Goal: Find specific page/section

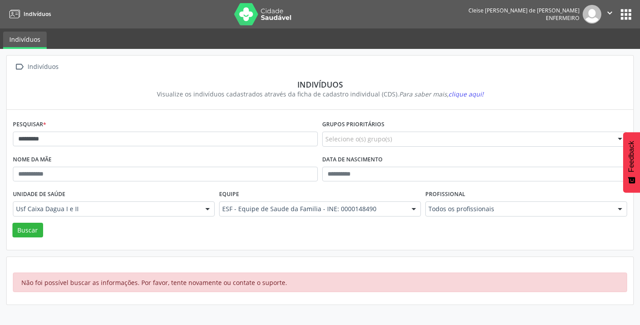
click at [0, 125] on div " Indivíduos Indivíduos Visualize os indivíduos cadastrados através da ficha de…" at bounding box center [320, 187] width 640 height 276
type input "*****"
click at [33, 230] on button "Buscar" at bounding box center [27, 230] width 31 height 15
click at [538, 12] on div "Cleise [PERSON_NAME] de [PERSON_NAME]" at bounding box center [523, 11] width 111 height 8
click at [252, 15] on img at bounding box center [263, 14] width 58 height 22
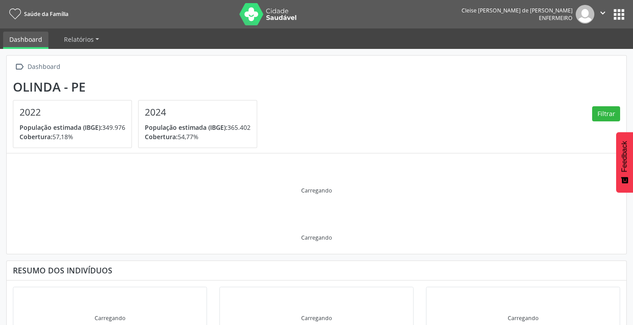
click at [621, 12] on button "apps" at bounding box center [620, 15] width 16 height 16
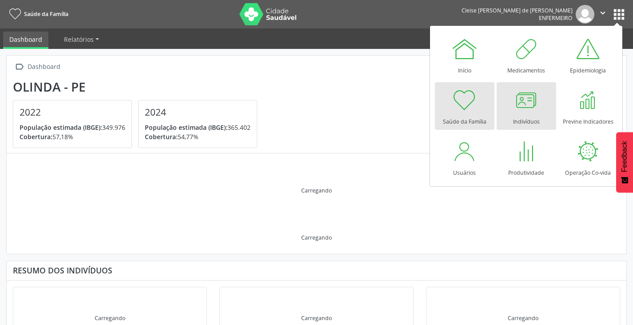
click at [536, 107] on div at bounding box center [526, 100] width 27 height 27
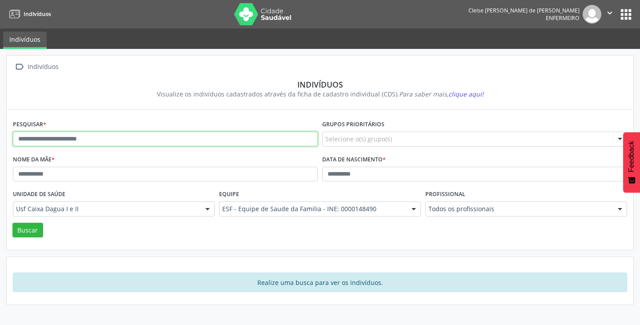
click at [51, 141] on input "text" at bounding box center [165, 139] width 305 height 15
type input "*****"
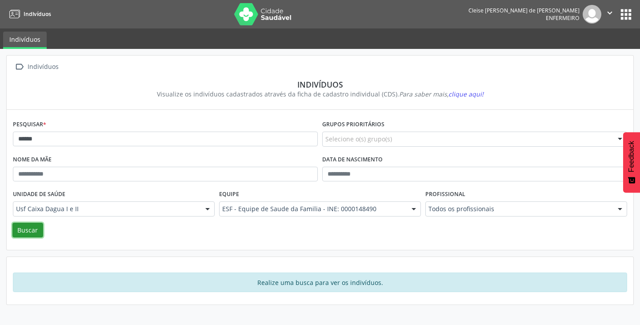
click at [28, 228] on button "Buscar" at bounding box center [27, 230] width 31 height 15
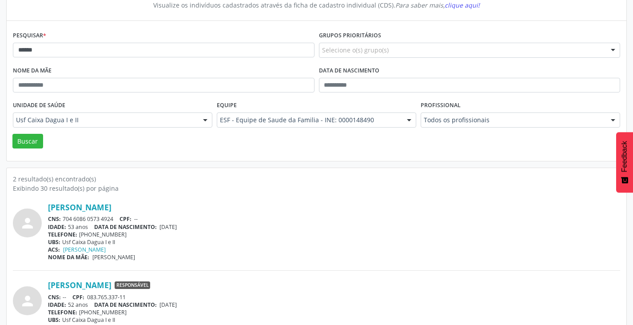
scroll to position [116, 0]
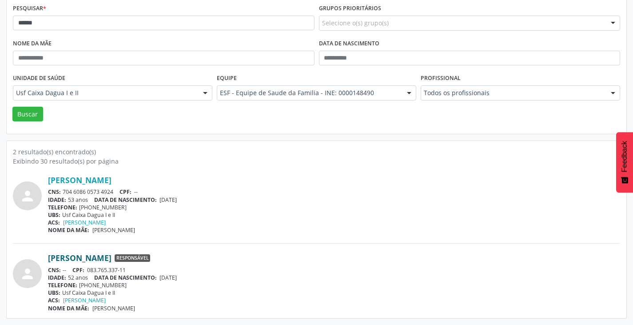
click at [106, 257] on link "Oziel Soares dos Santos" at bounding box center [80, 258] width 64 height 10
